Goal: Find specific page/section: Find specific page/section

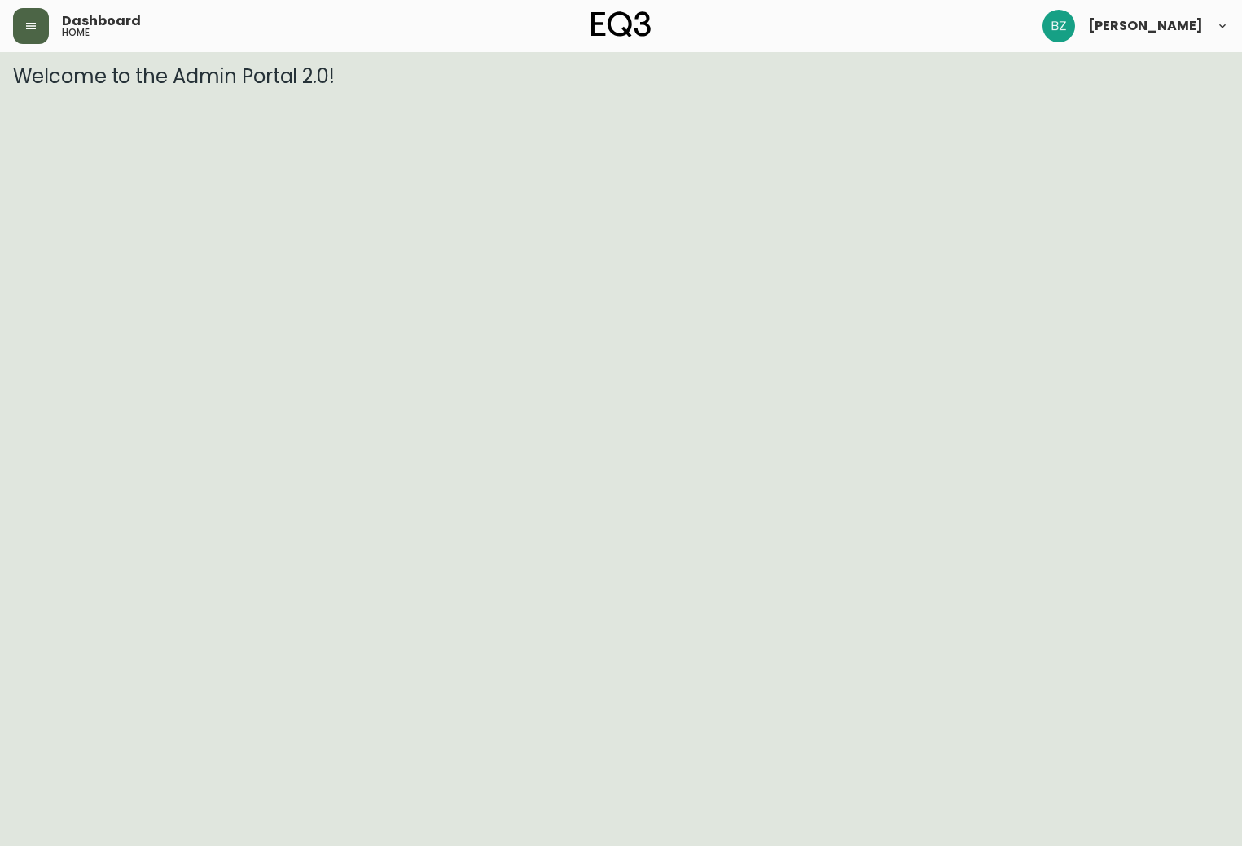
click at [24, 17] on button "button" at bounding box center [31, 26] width 36 height 36
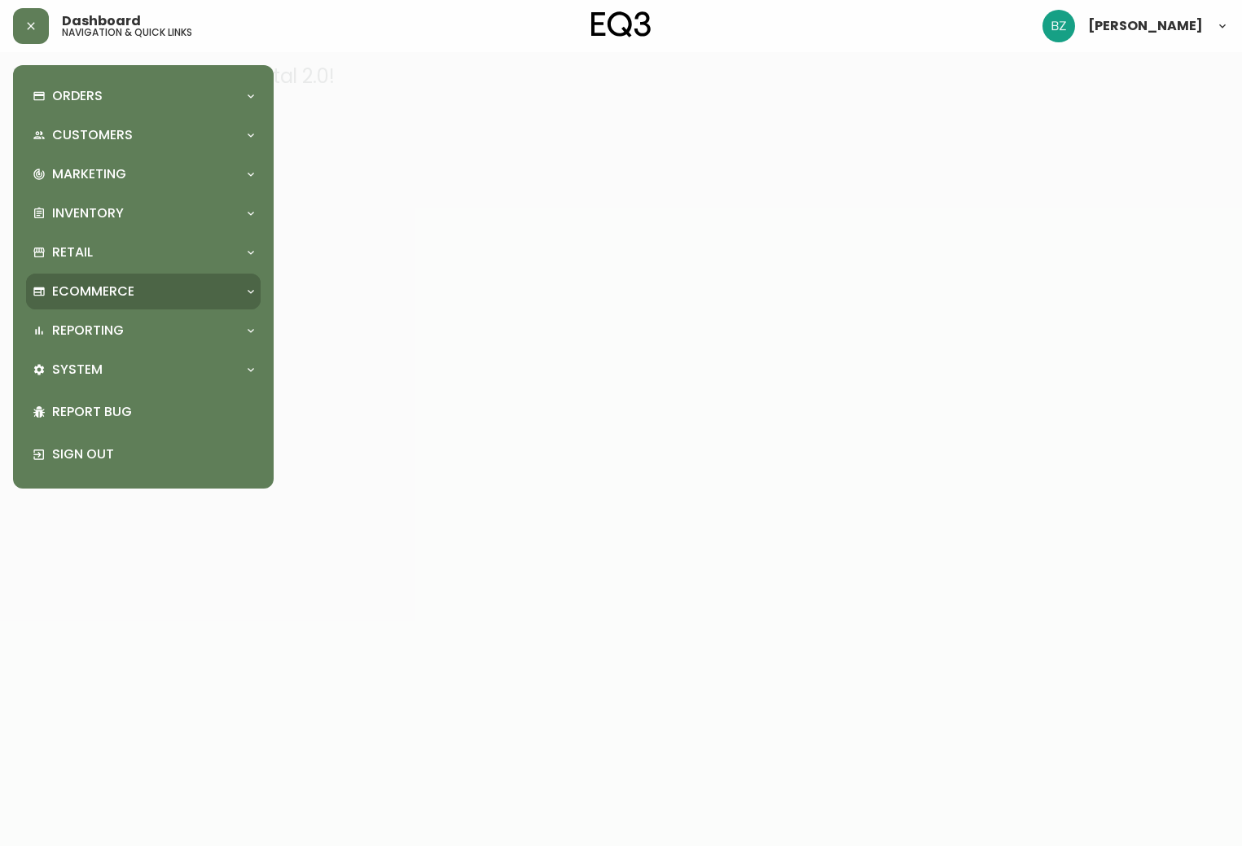
click at [213, 274] on div "Ecommerce" at bounding box center [143, 292] width 235 height 36
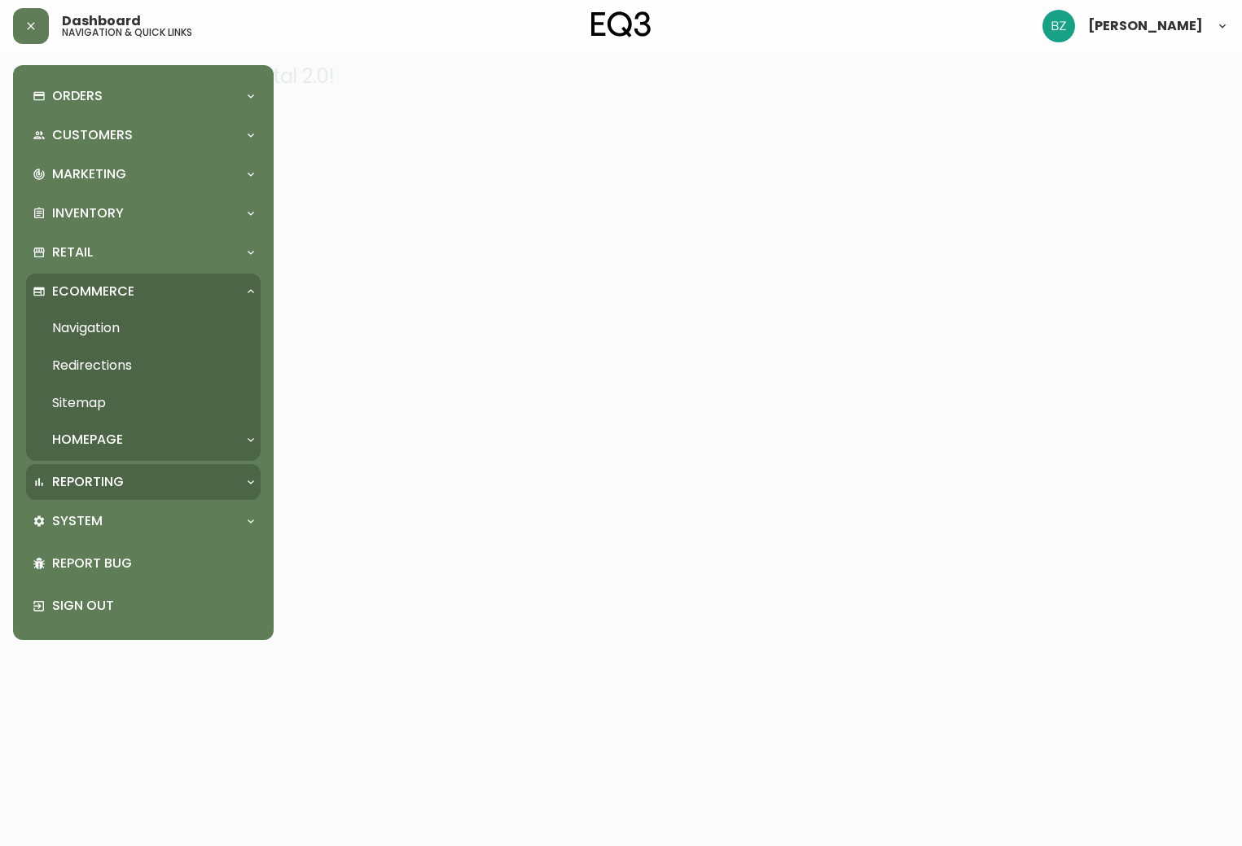
click at [155, 469] on div "Reporting" at bounding box center [143, 482] width 235 height 36
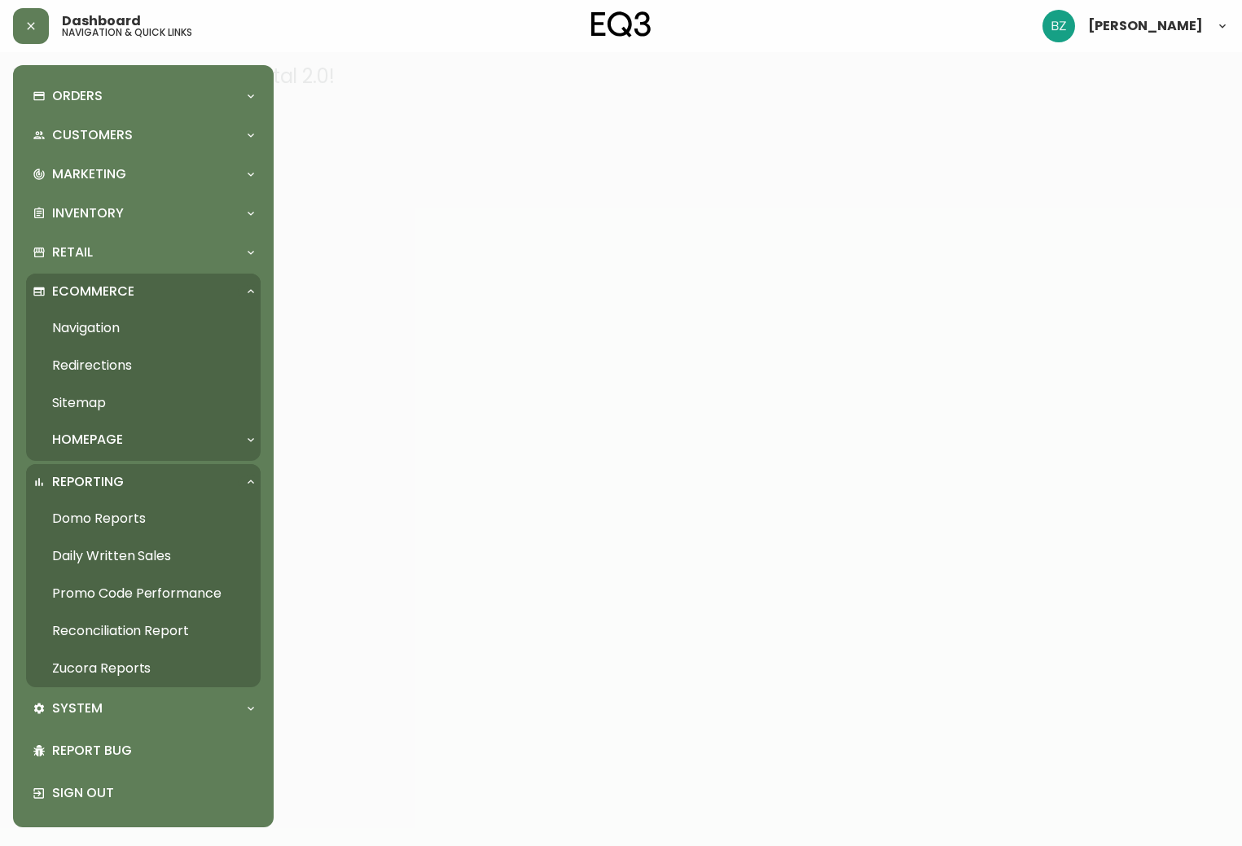
click at [86, 559] on link "Daily Written Sales" at bounding box center [143, 555] width 235 height 37
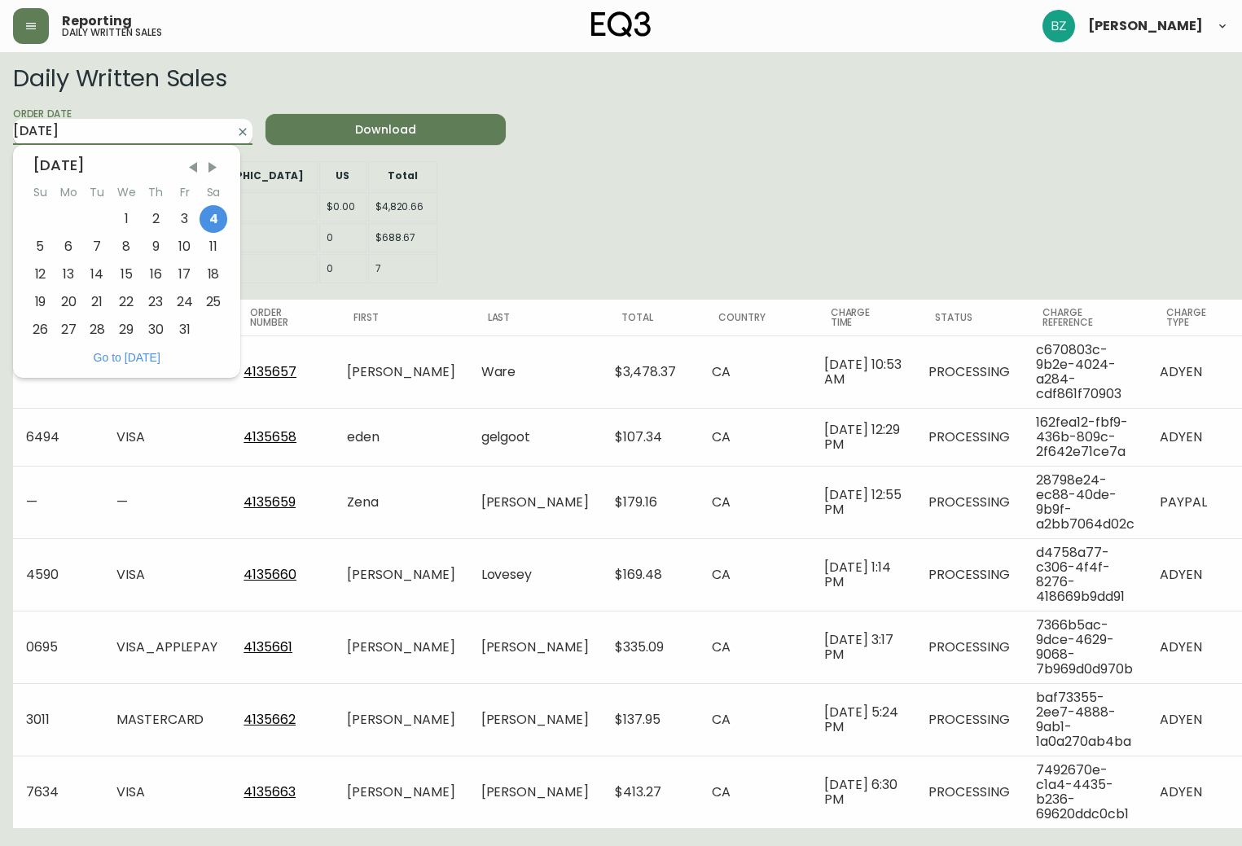
click at [193, 135] on input "[DATE]" at bounding box center [119, 132] width 213 height 26
click at [186, 215] on div "3" at bounding box center [184, 219] width 29 height 28
type input "[DATE]"
